Goal: Task Accomplishment & Management: Manage account settings

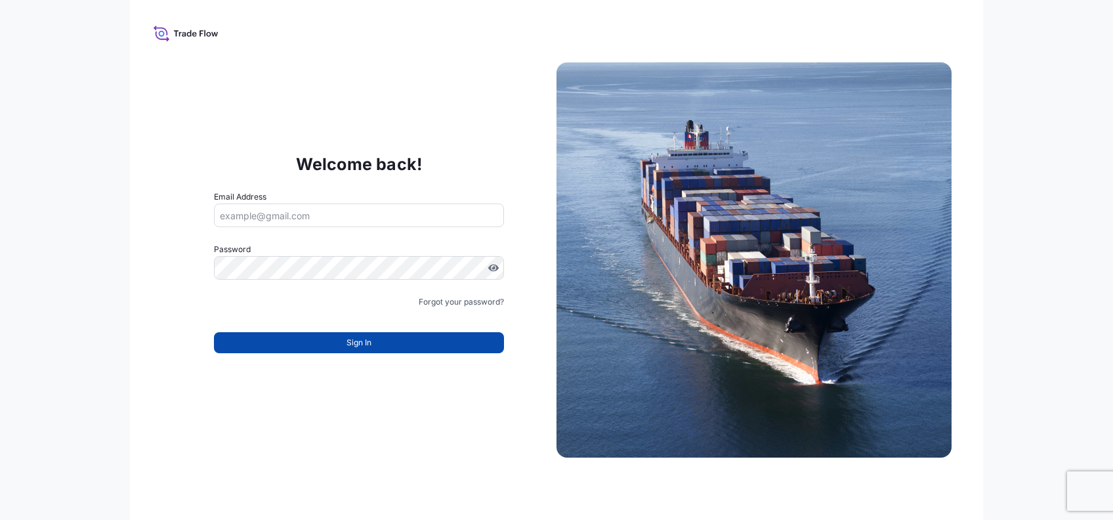
type input "[PERSON_NAME][EMAIL_ADDRESS][PERSON_NAME][DOMAIN_NAME]"
click at [299, 4] on button "Sign In" at bounding box center [359, 342] width 290 height 21
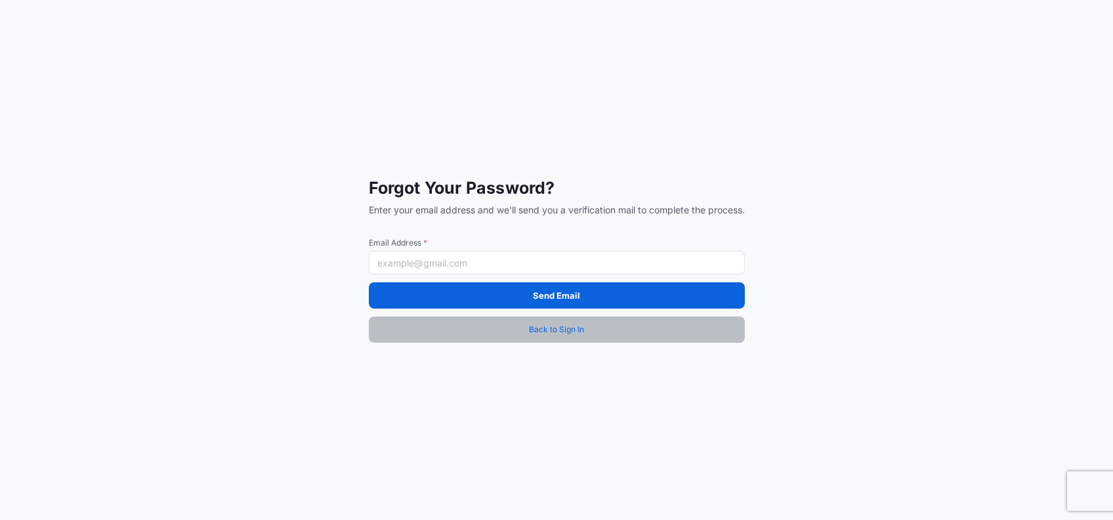
click at [417, 4] on link "Back to Sign In" at bounding box center [557, 329] width 376 height 26
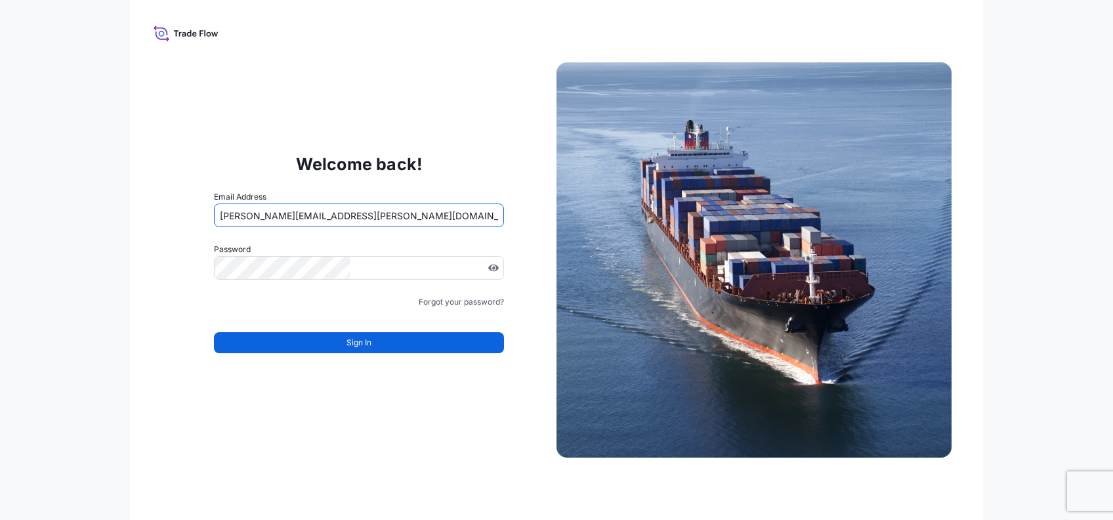
click at [417, 4] on input "[PERSON_NAME][EMAIL_ADDRESS][PERSON_NAME][DOMAIN_NAME]" at bounding box center [359, 215] width 290 height 24
click at [312, 4] on input "[PERSON_NAME][EMAIL_ADDRESS][PERSON_NAME][DOMAIN_NAME]" at bounding box center [359, 215] width 290 height 24
type input "[PERSON_NAME][EMAIL_ADDRESS][PERSON_NAME][DOMAIN_NAME]"
click at [353, 4] on span "Sign In" at bounding box center [358, 342] width 25 height 13
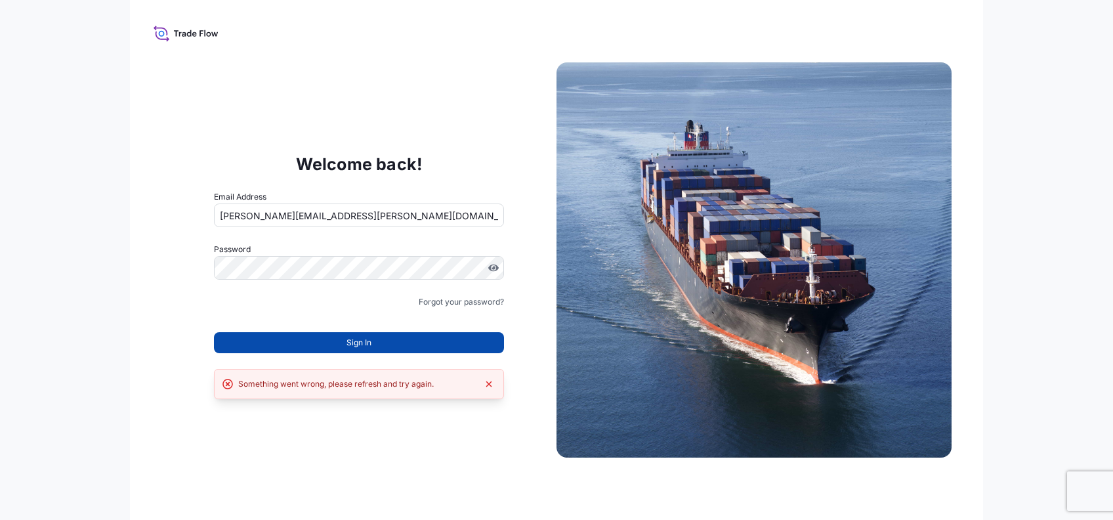
click at [352, 4] on span "Sign In" at bounding box center [358, 342] width 25 height 13
